Goal: Information Seeking & Learning: Find specific fact

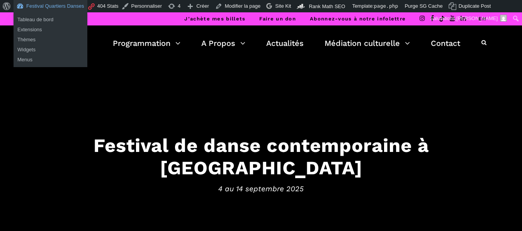
click at [38, 2] on link "Festival Quartiers Danses" at bounding box center [51, 6] width 74 height 12
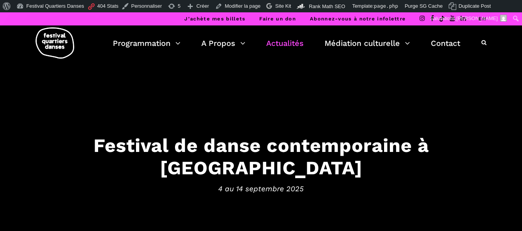
click at [277, 42] on link "Actualités" at bounding box center [284, 43] width 37 height 13
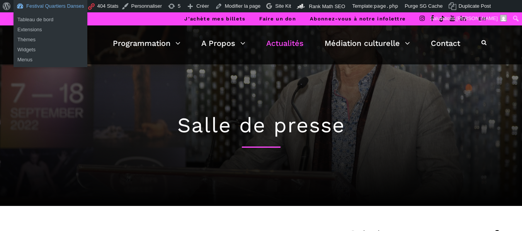
click at [27, 6] on link "Festival Quartiers Danses" at bounding box center [51, 6] width 74 height 12
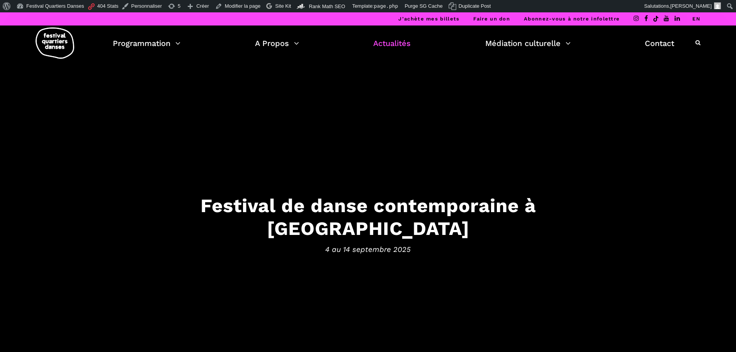
click at [398, 43] on link "Actualités" at bounding box center [391, 43] width 37 height 13
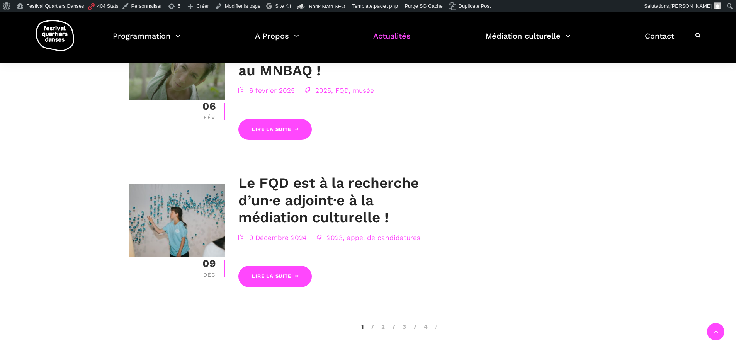
scroll to position [1429, 0]
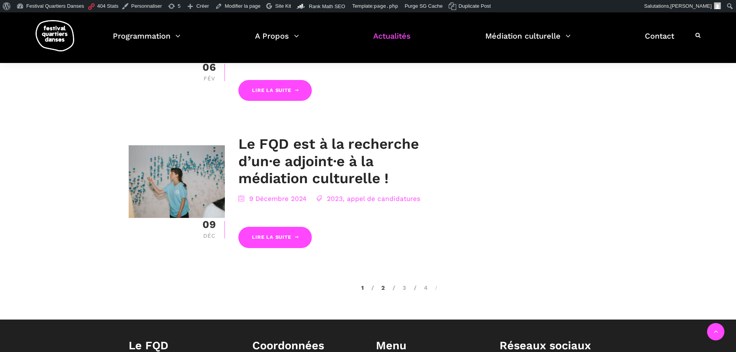
click at [382, 284] on link "2" at bounding box center [378, 287] width 14 height 7
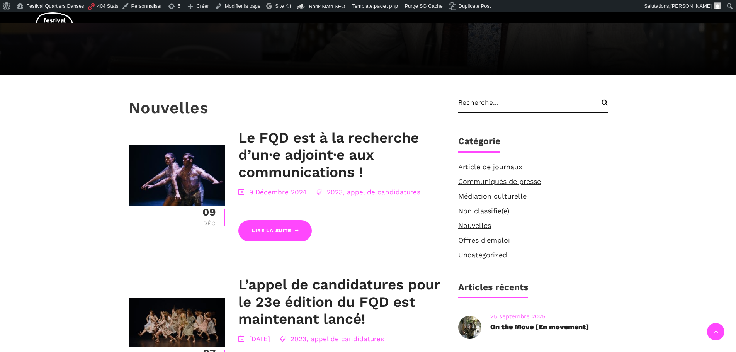
scroll to position [155, 0]
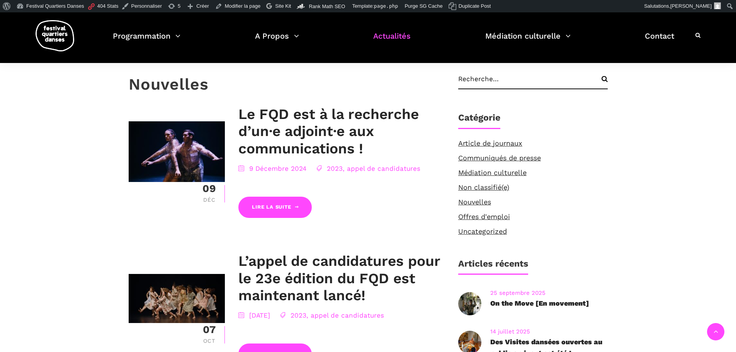
click at [473, 86] on input "search" at bounding box center [532, 82] width 149 height 14
type input "appel candidatures"
click at [588, 75] on input "Search" at bounding box center [598, 82] width 20 height 14
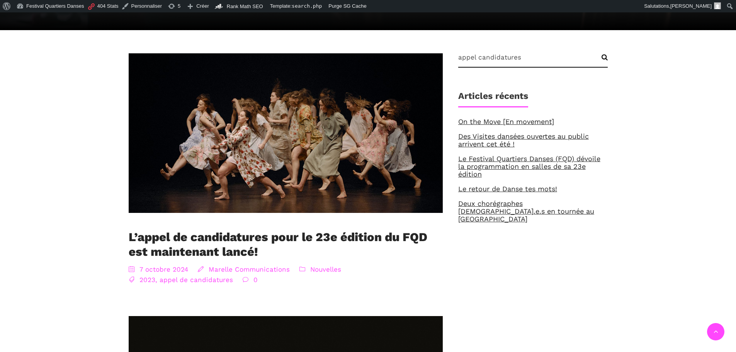
scroll to position [155, 0]
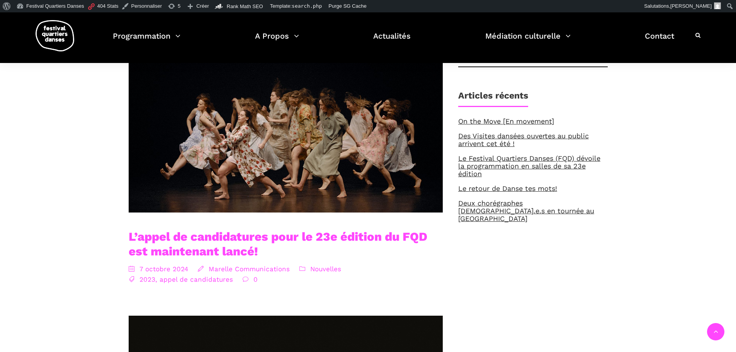
click at [173, 236] on link "L’appel de candidatures pour le 23e édition du FQD est maintenant lancé!" at bounding box center [278, 243] width 299 height 29
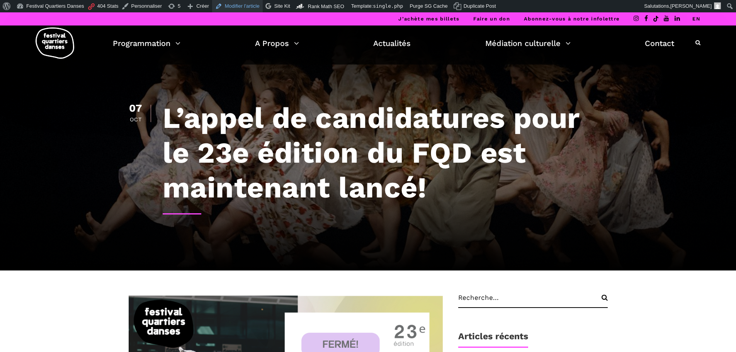
click at [239, 5] on link "Modifier l'article" at bounding box center [237, 6] width 51 height 12
